Goal: Task Accomplishment & Management: Manage account settings

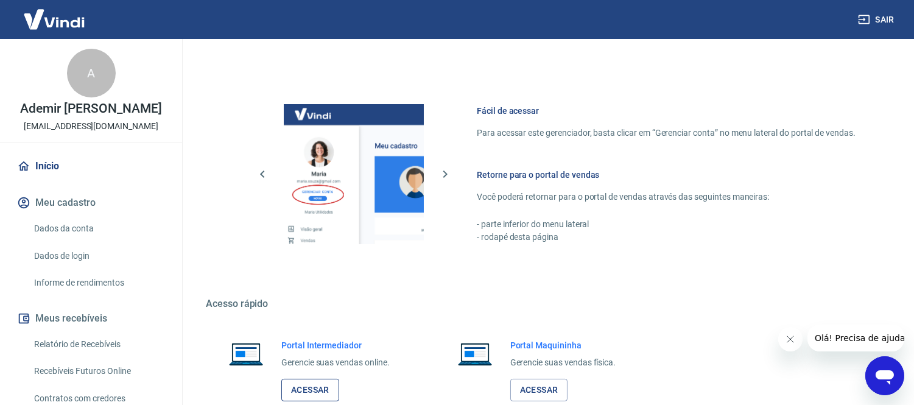
scroll to position [556, 0]
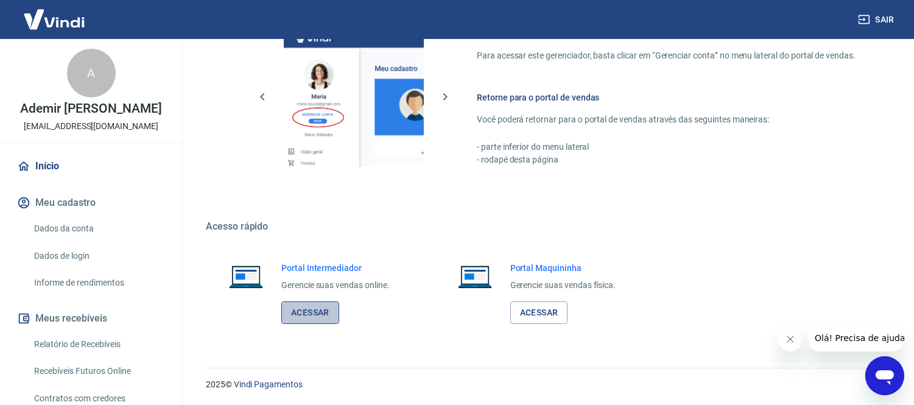
click at [302, 314] on link "Acessar" at bounding box center [310, 312] width 58 height 23
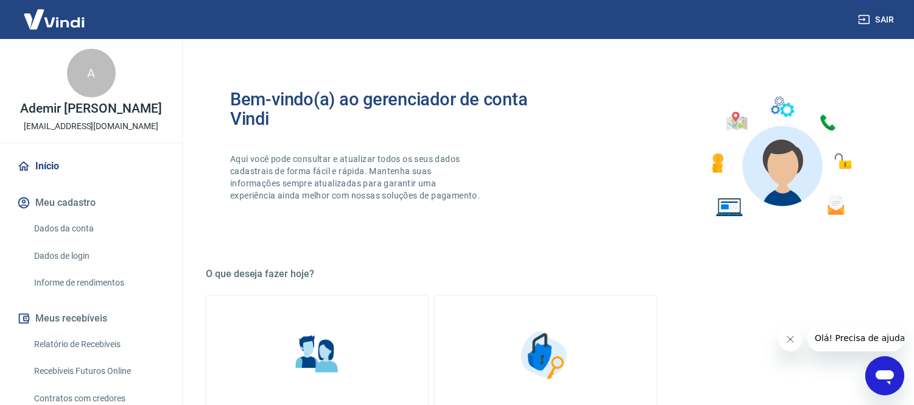
scroll to position [0, 0]
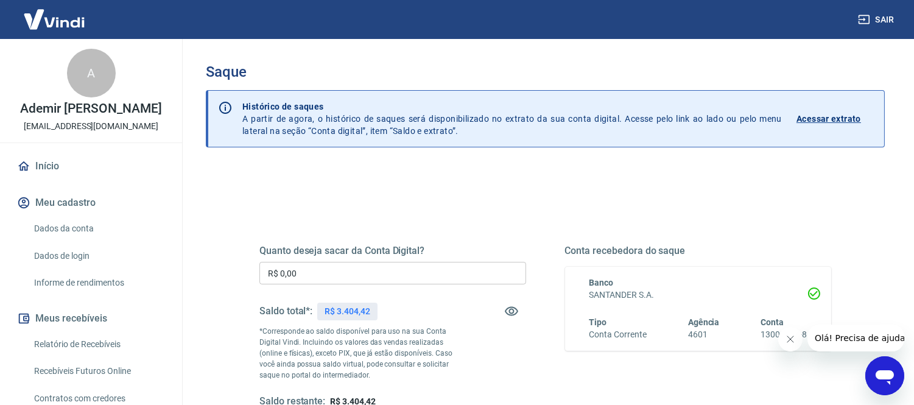
click at [342, 279] on input "R$ 0,00" at bounding box center [392, 273] width 267 height 23
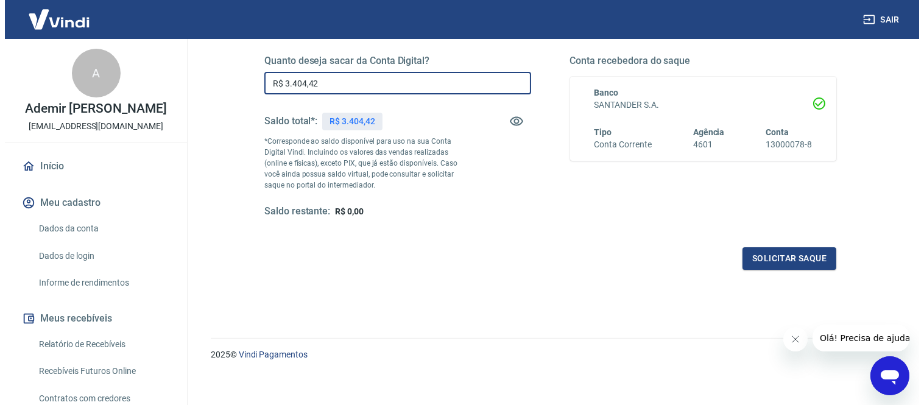
scroll to position [197, 0]
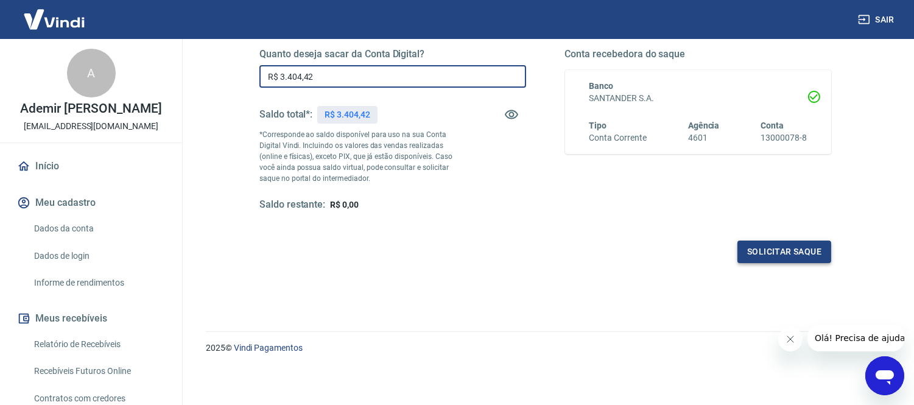
type input "R$ 3.404,42"
click at [766, 248] on button "Solicitar saque" at bounding box center [784, 251] width 94 height 23
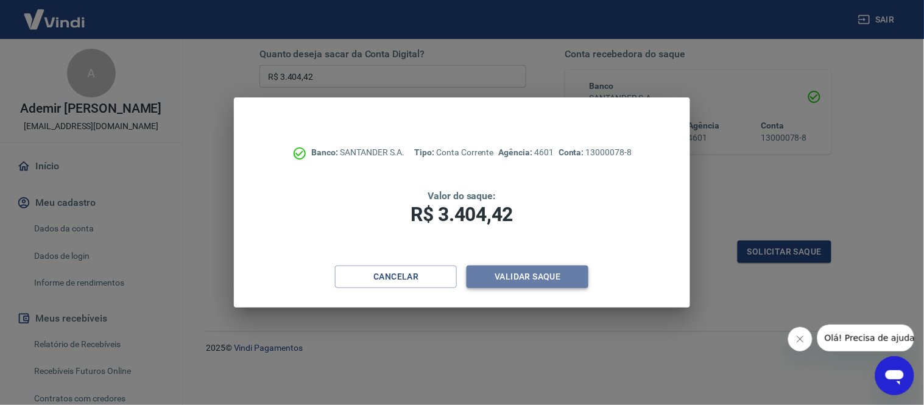
click at [533, 279] on button "Validar saque" at bounding box center [527, 276] width 122 height 23
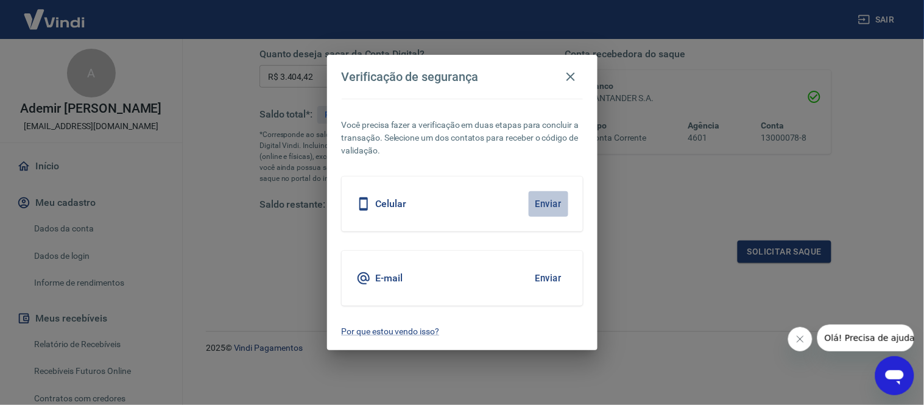
click at [550, 203] on button "Enviar" at bounding box center [548, 204] width 40 height 26
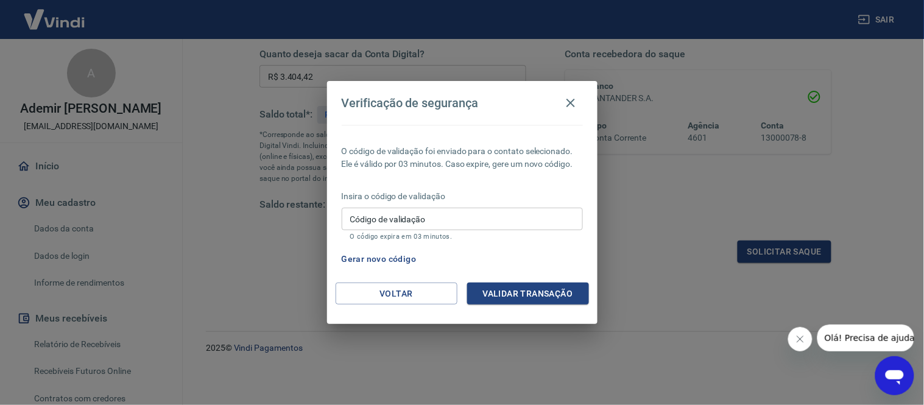
click at [446, 230] on input "Código de validação" at bounding box center [462, 219] width 241 height 23
type input "930064"
click at [546, 301] on button "Validar transação" at bounding box center [528, 294] width 122 height 23
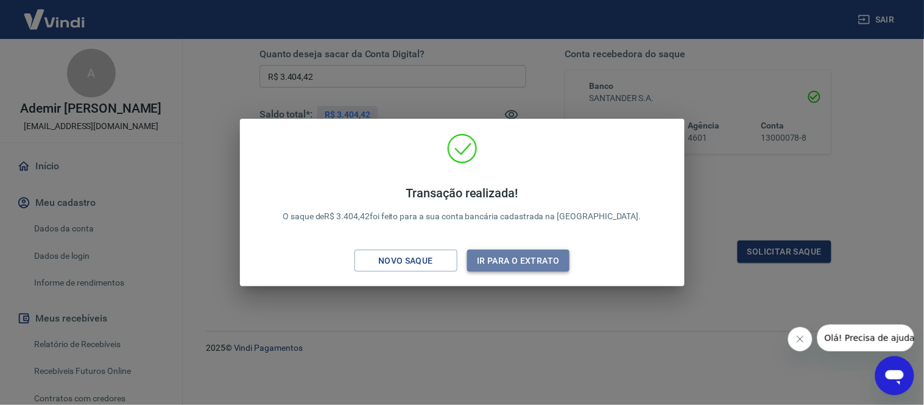
click at [510, 259] on button "Ir para o extrato" at bounding box center [518, 261] width 103 height 23
